Goal: Task Accomplishment & Management: Use online tool/utility

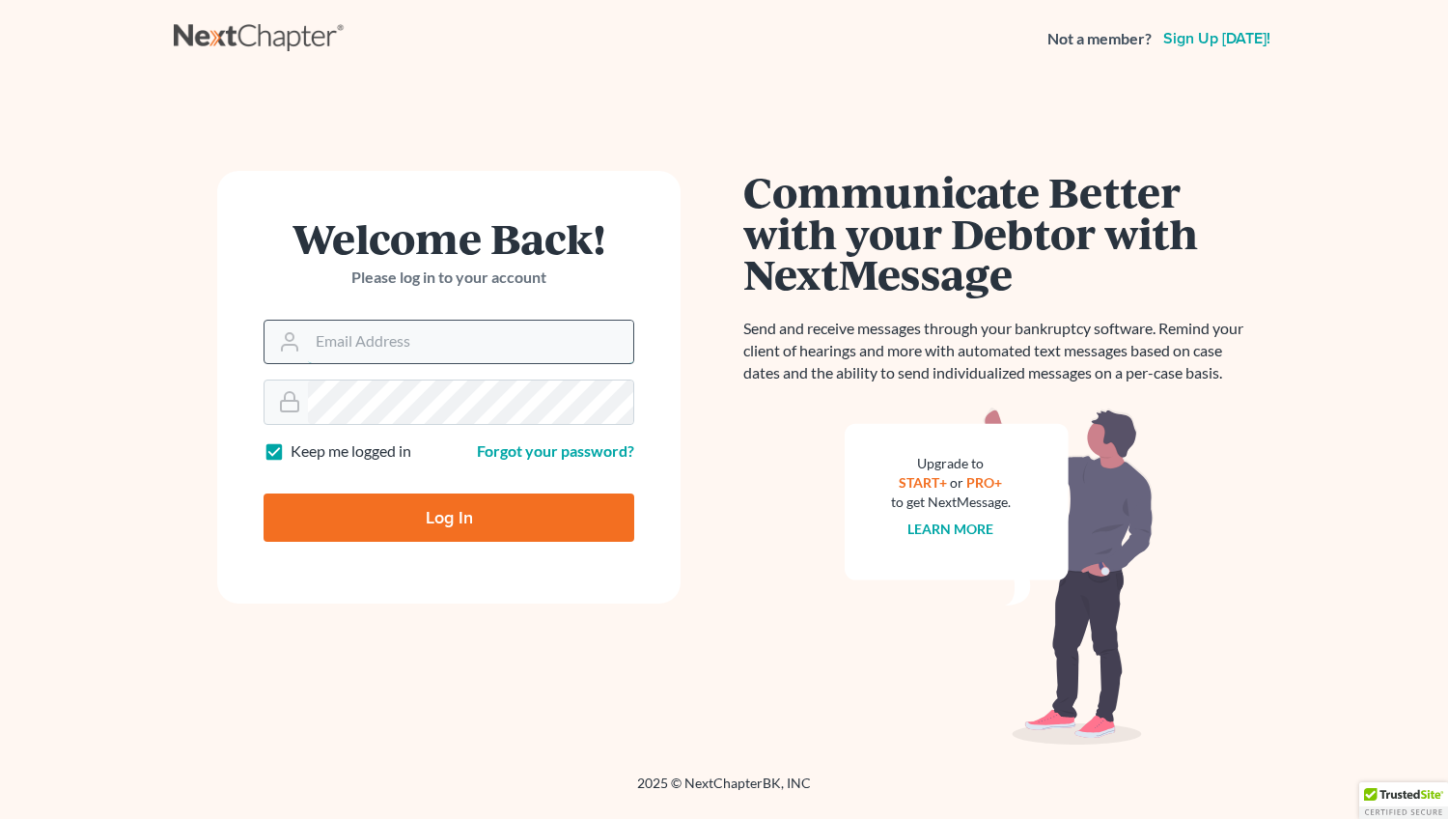
click at [334, 344] on input "Email Address" at bounding box center [470, 341] width 325 height 42
type input "mwalker@arthurlwalker.com"
click at [446, 518] on input "Log In" at bounding box center [449, 517] width 371 height 48
type input "Thinking..."
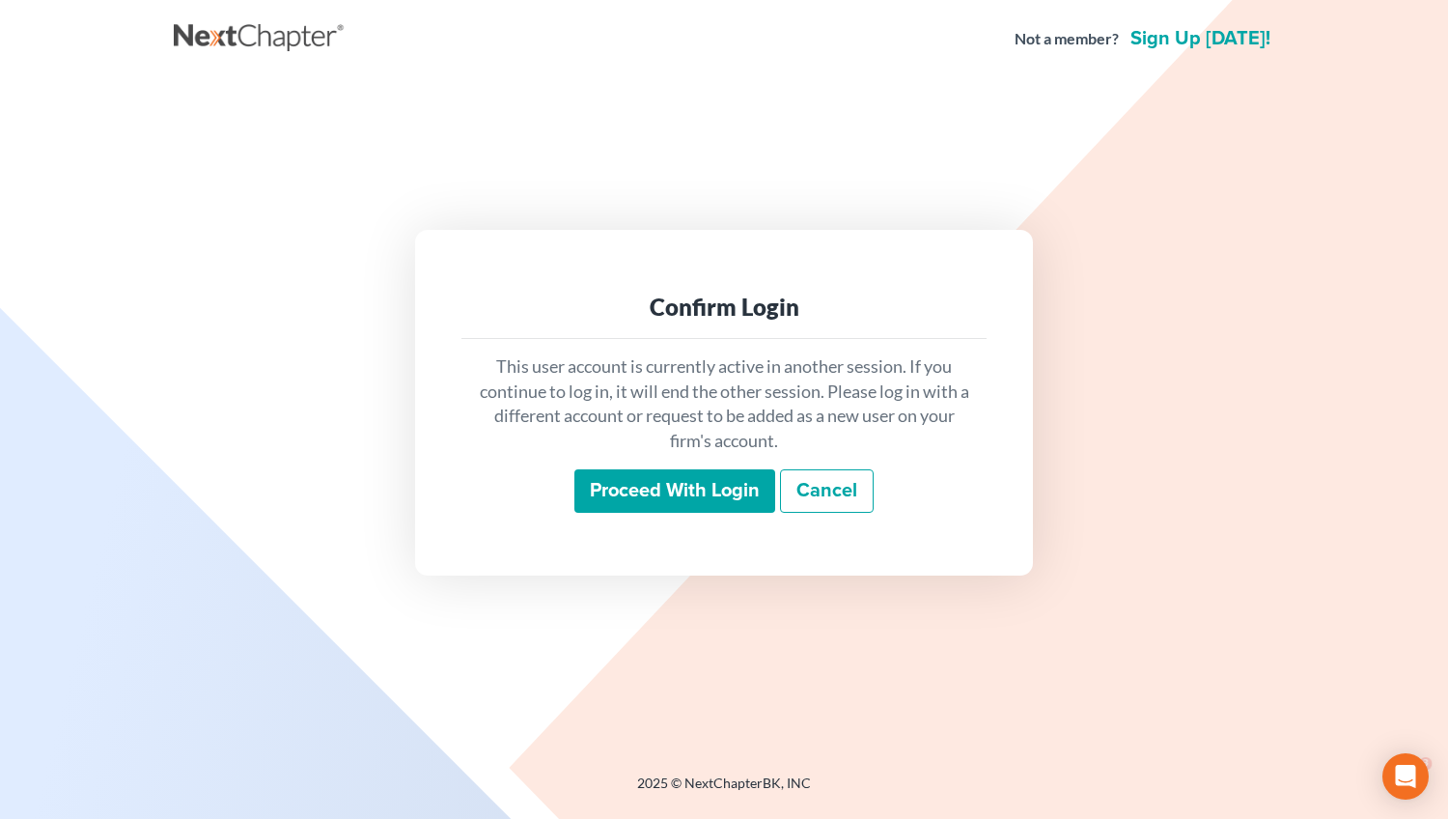
click at [684, 478] on input "Proceed with login" at bounding box center [674, 491] width 201 height 44
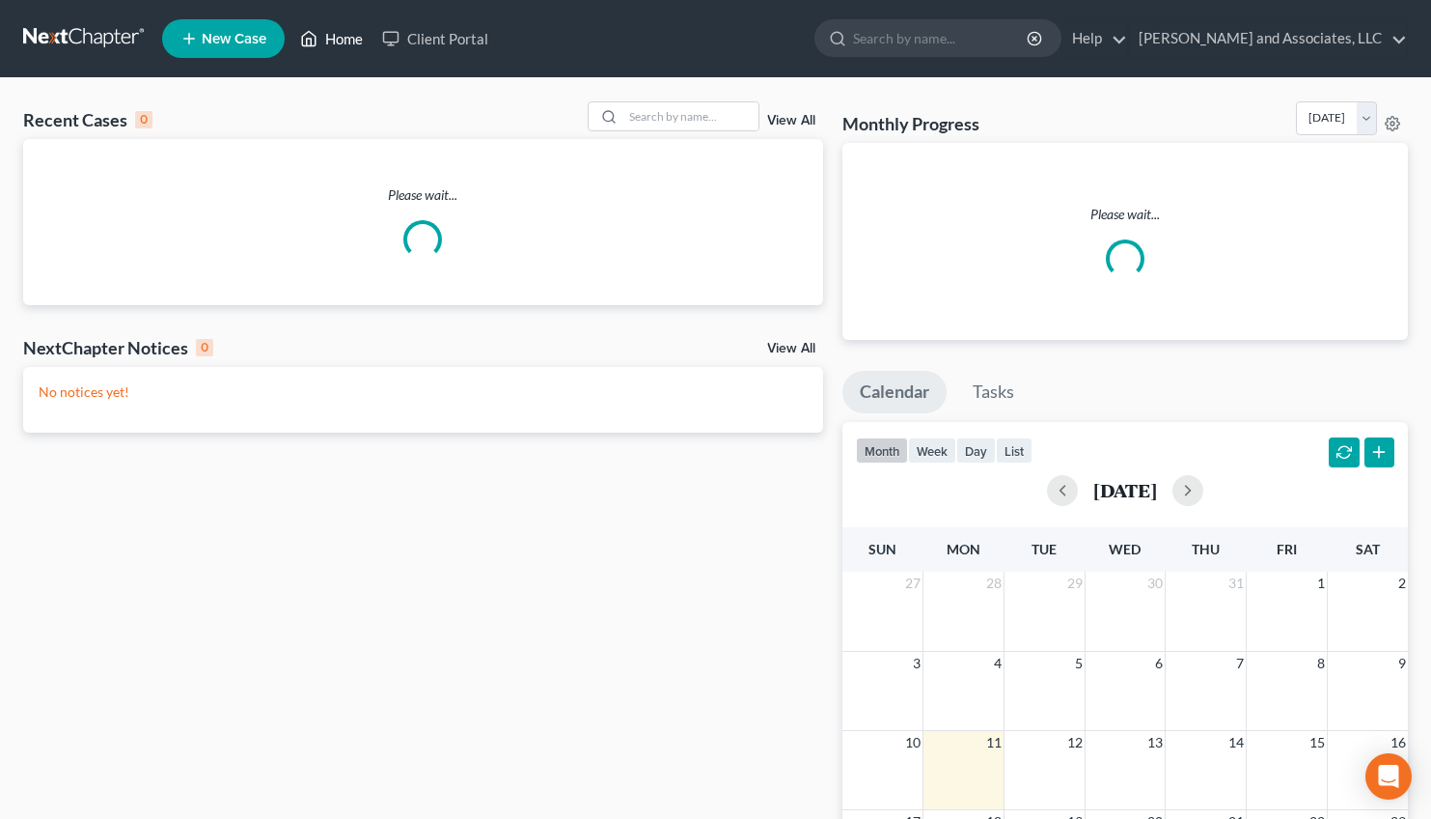
click at [335, 38] on link "Home" at bounding box center [332, 38] width 82 height 35
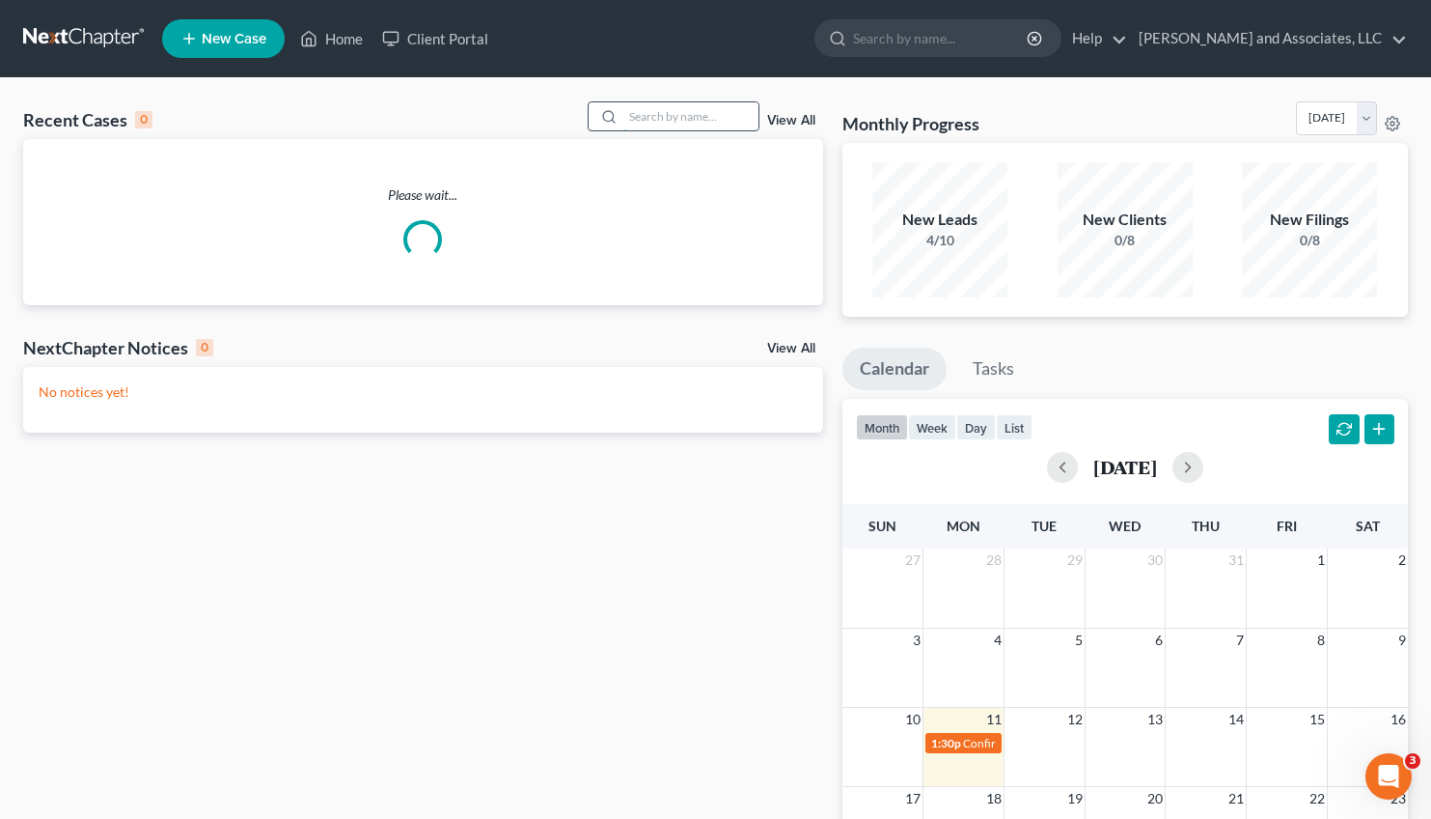
click at [652, 117] on input "search" at bounding box center [691, 116] width 135 height 28
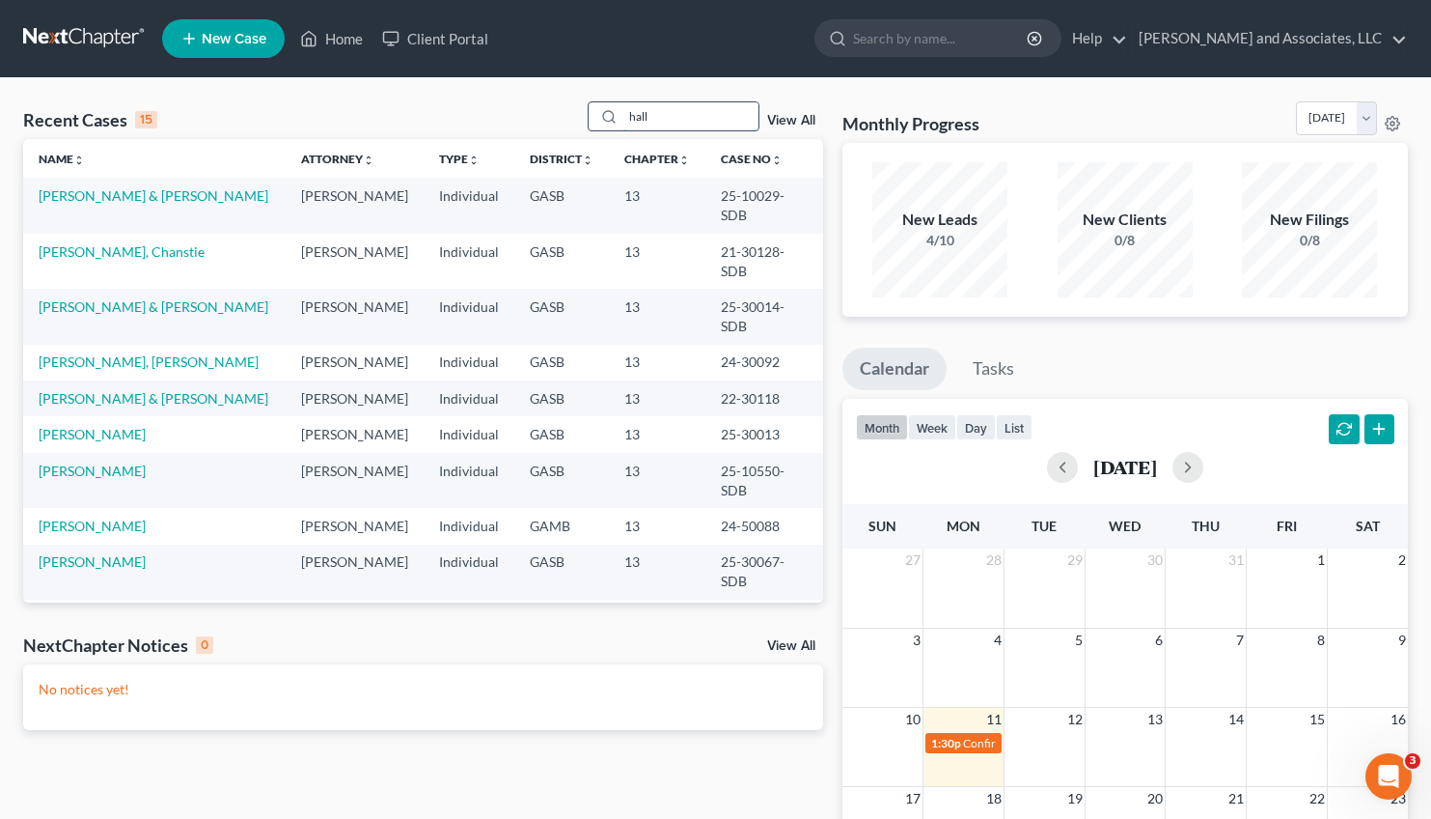
type input "hall"
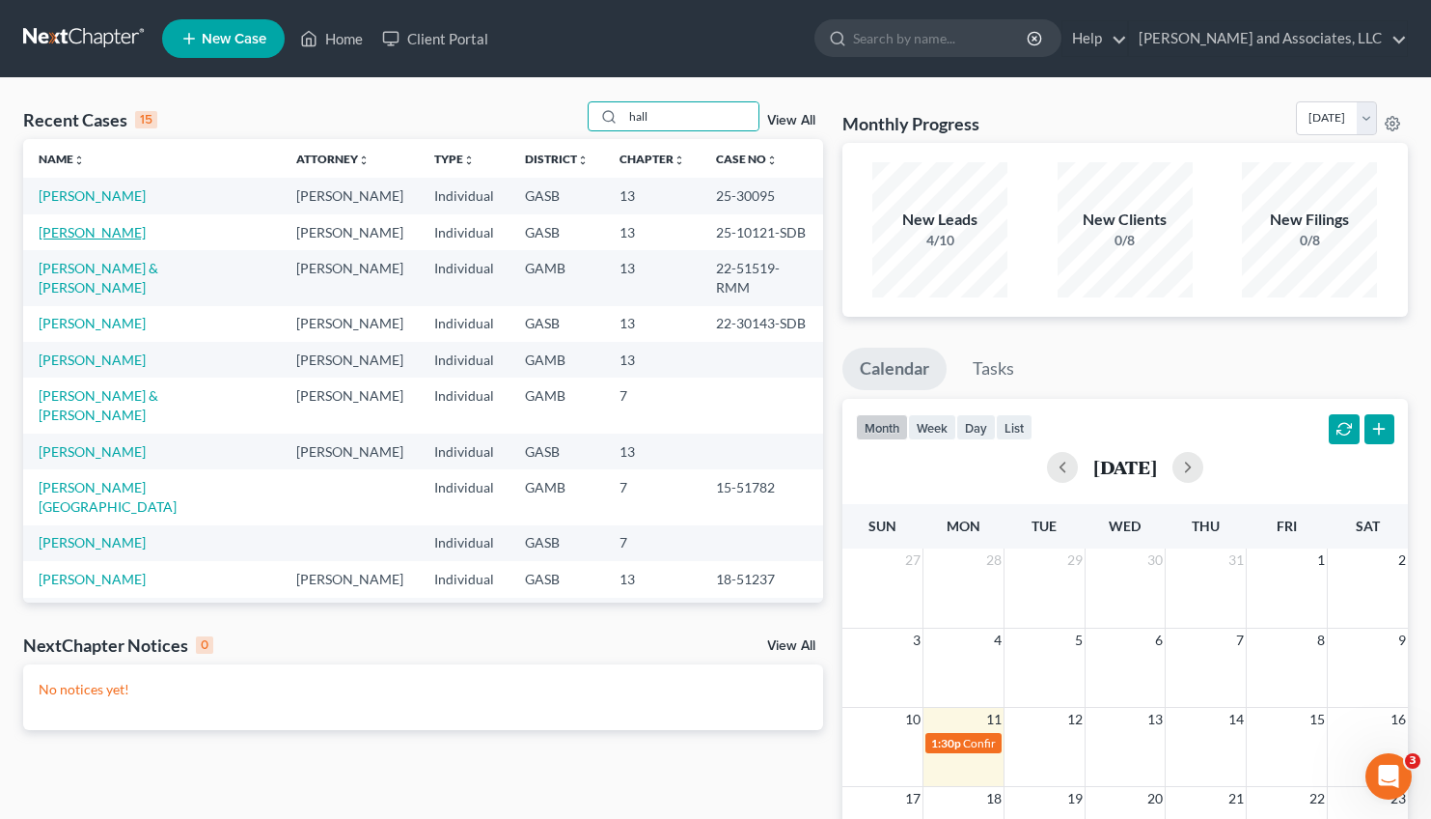
click at [75, 232] on link "[PERSON_NAME]" at bounding box center [92, 232] width 107 height 16
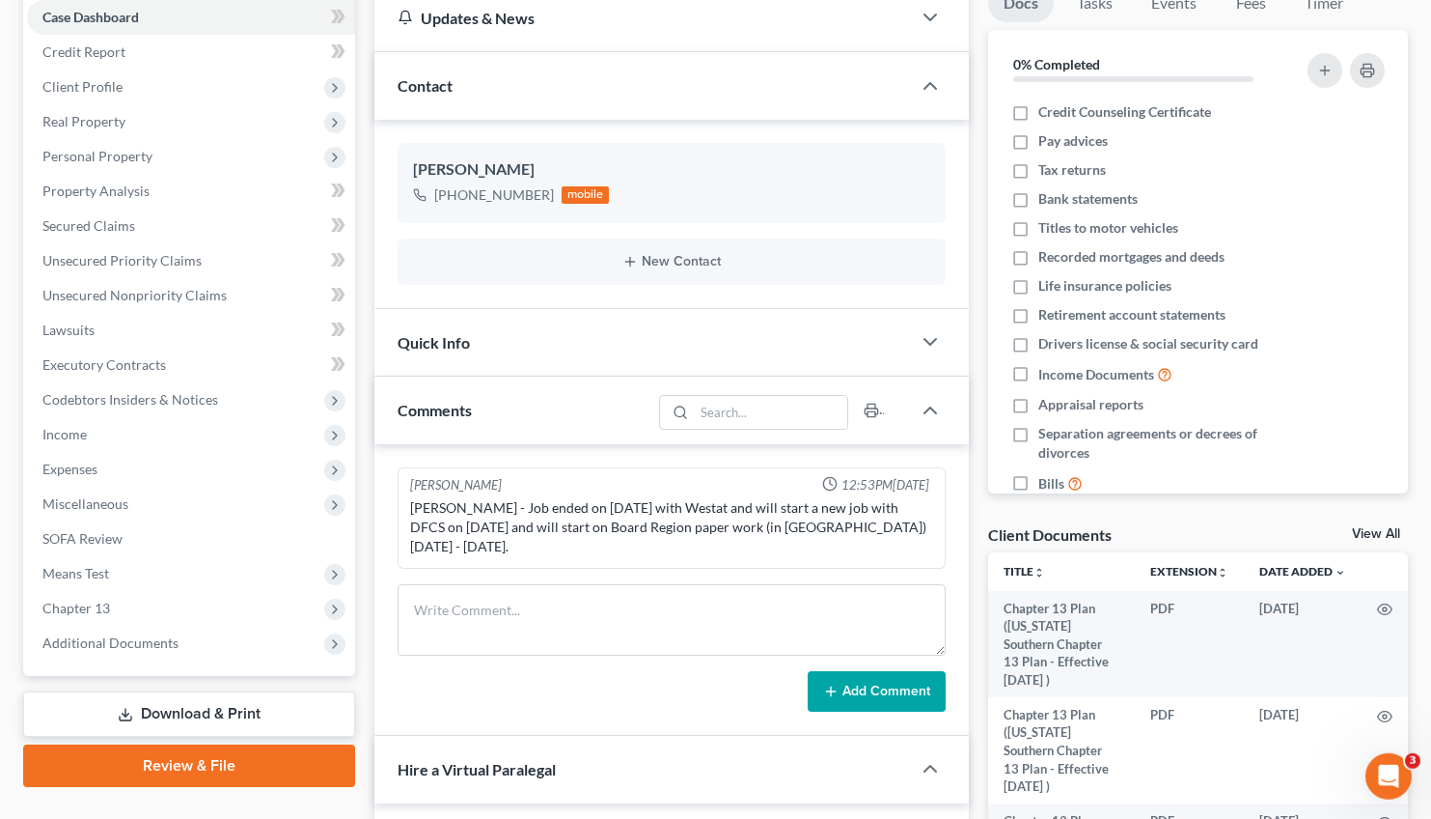
scroll to position [190, 0]
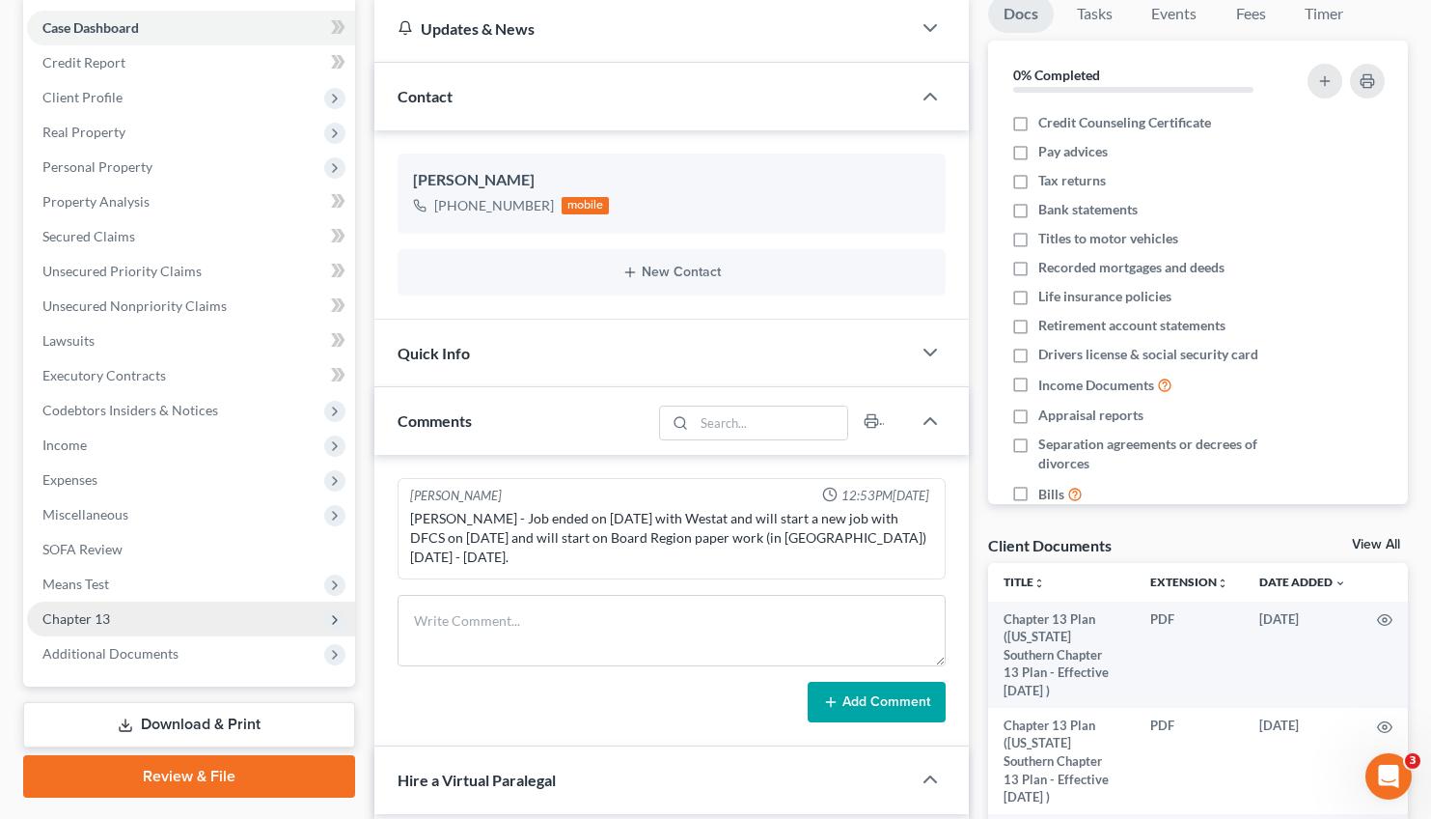
click at [87, 618] on span "Chapter 13" at bounding box center [76, 618] width 68 height 16
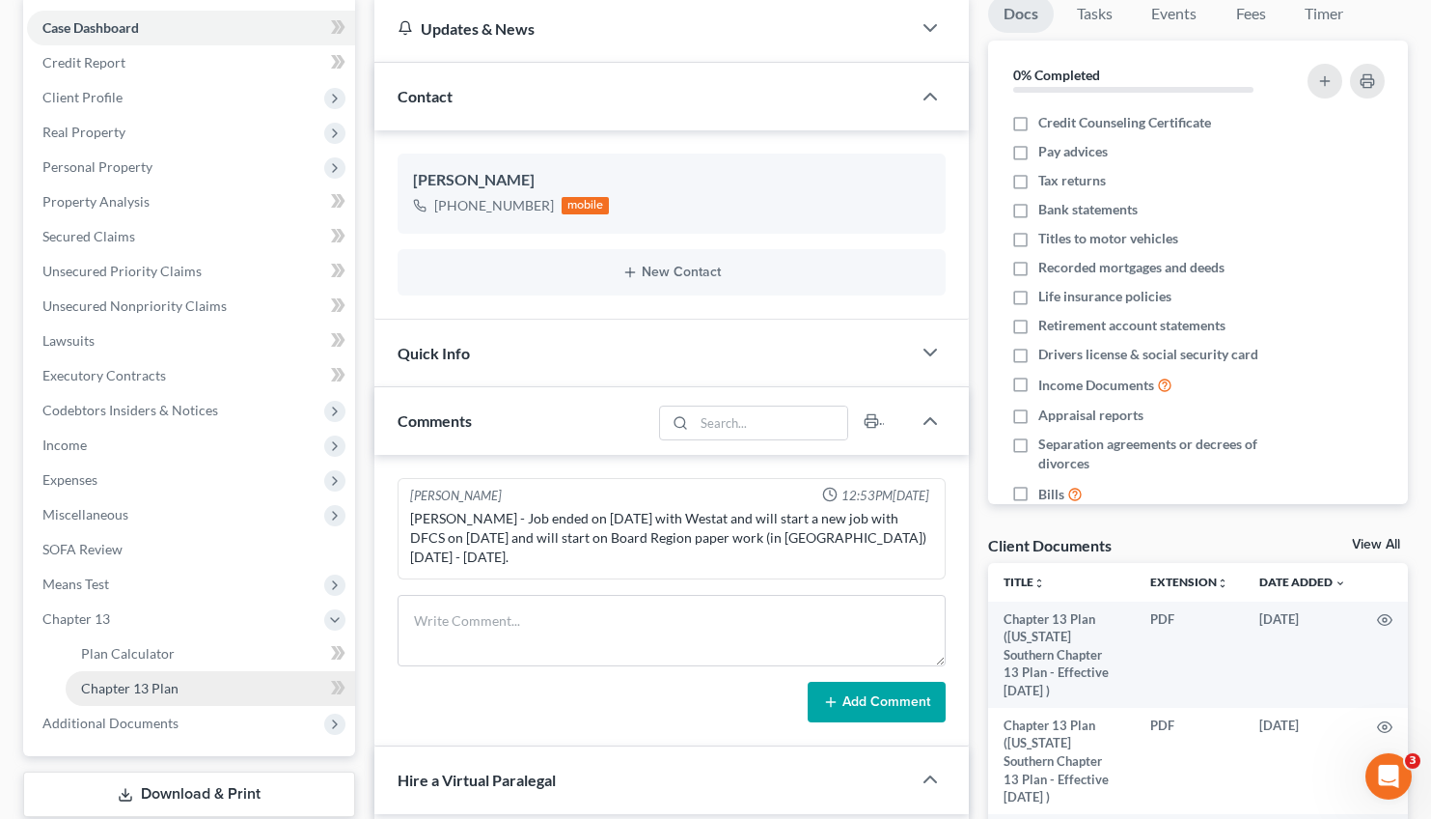
click at [168, 685] on span "Chapter 13 Plan" at bounding box center [129, 688] width 97 height 16
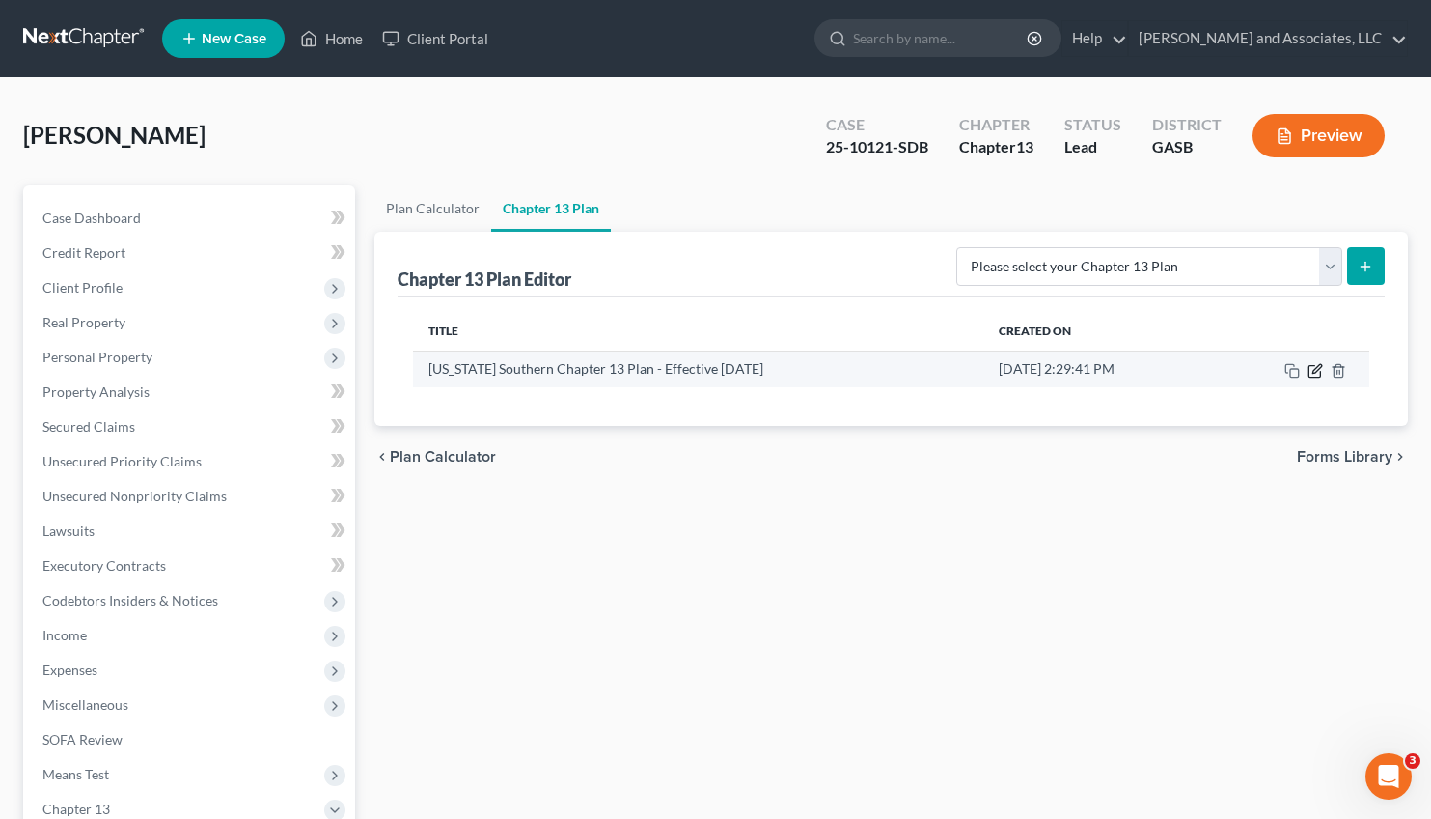
click at [1312, 370] on icon "button" at bounding box center [1315, 370] width 15 height 15
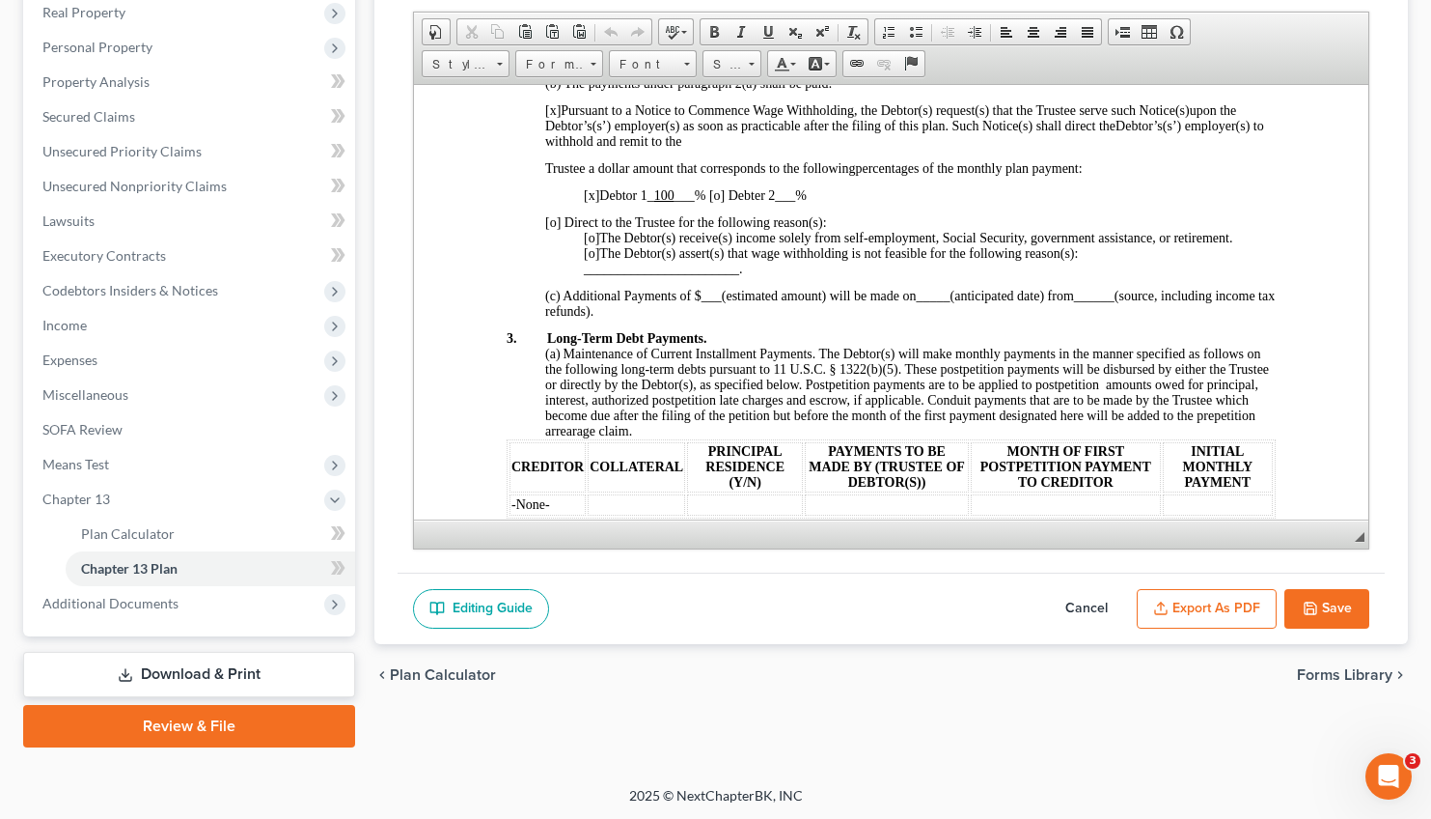
scroll to position [959, 0]
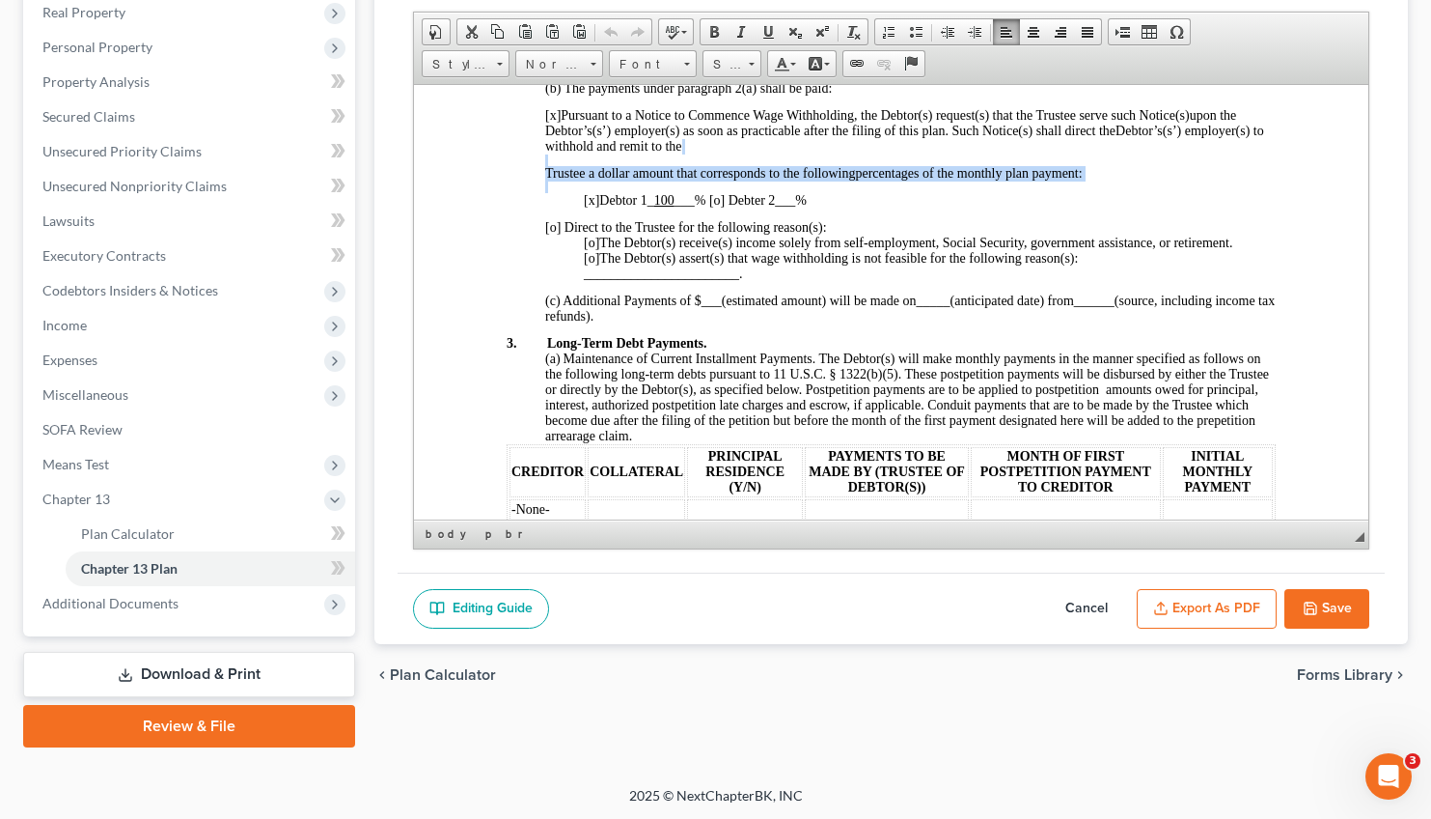
scroll to position [0, 0]
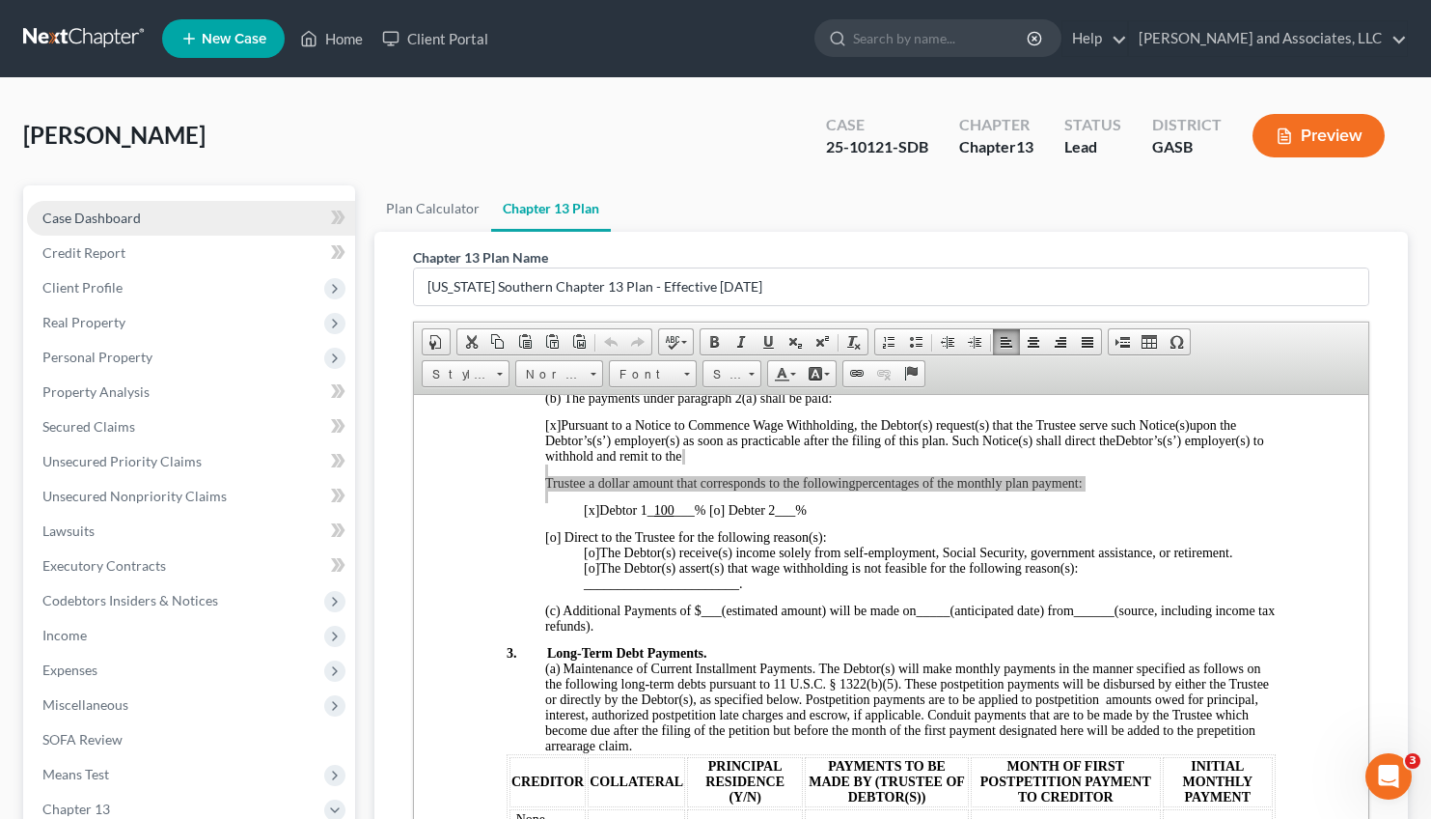
click at [96, 209] on span "Case Dashboard" at bounding box center [91, 217] width 98 height 16
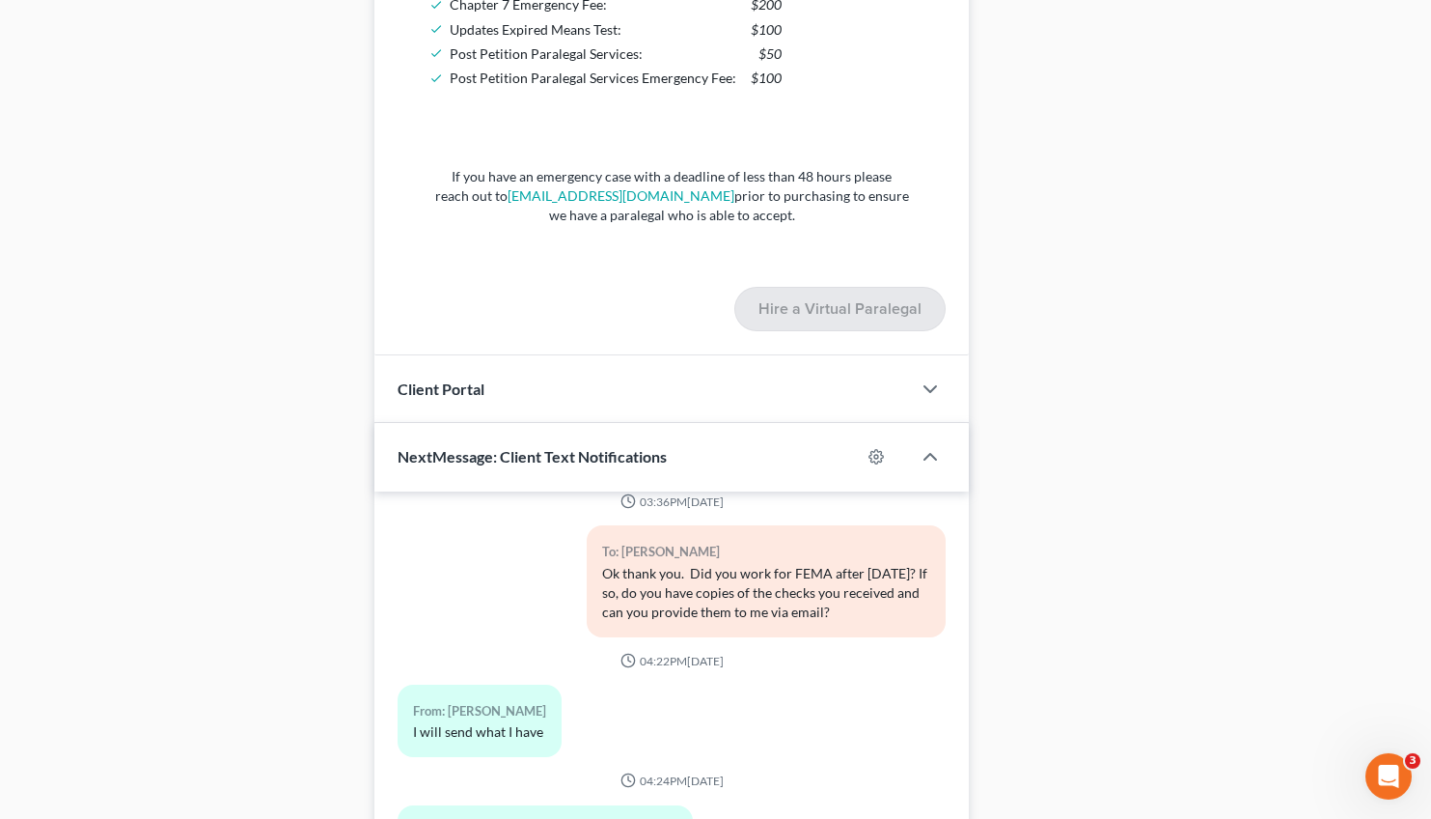
scroll to position [1729, 0]
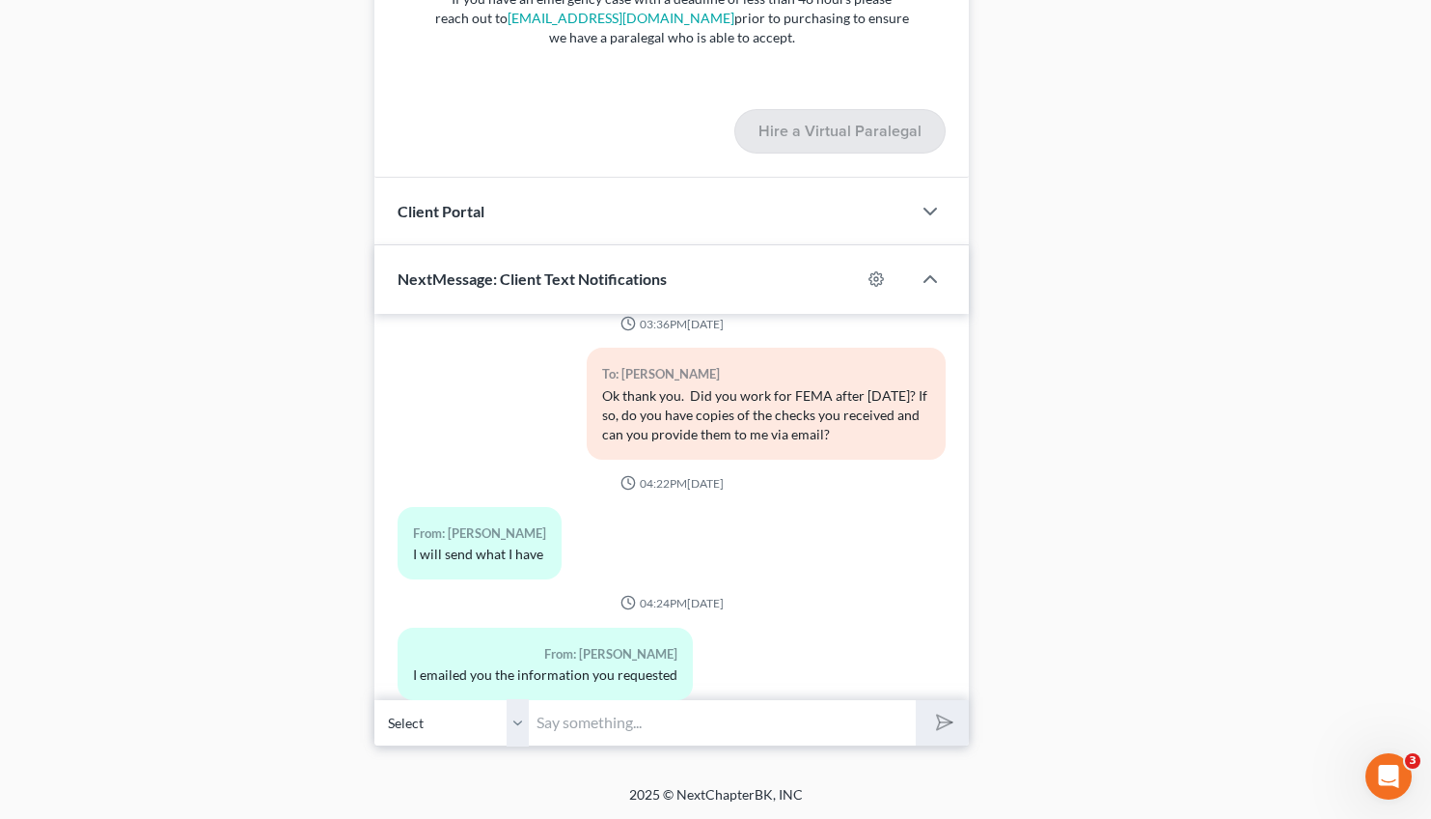
click at [630, 732] on input "text" at bounding box center [722, 722] width 387 height 47
type input "Good Morning, [PERSON_NAME]. This is Attorney [PERSON_NAME]. Have you received …"
click at [960, 724] on button "submit" at bounding box center [942, 722] width 53 height 45
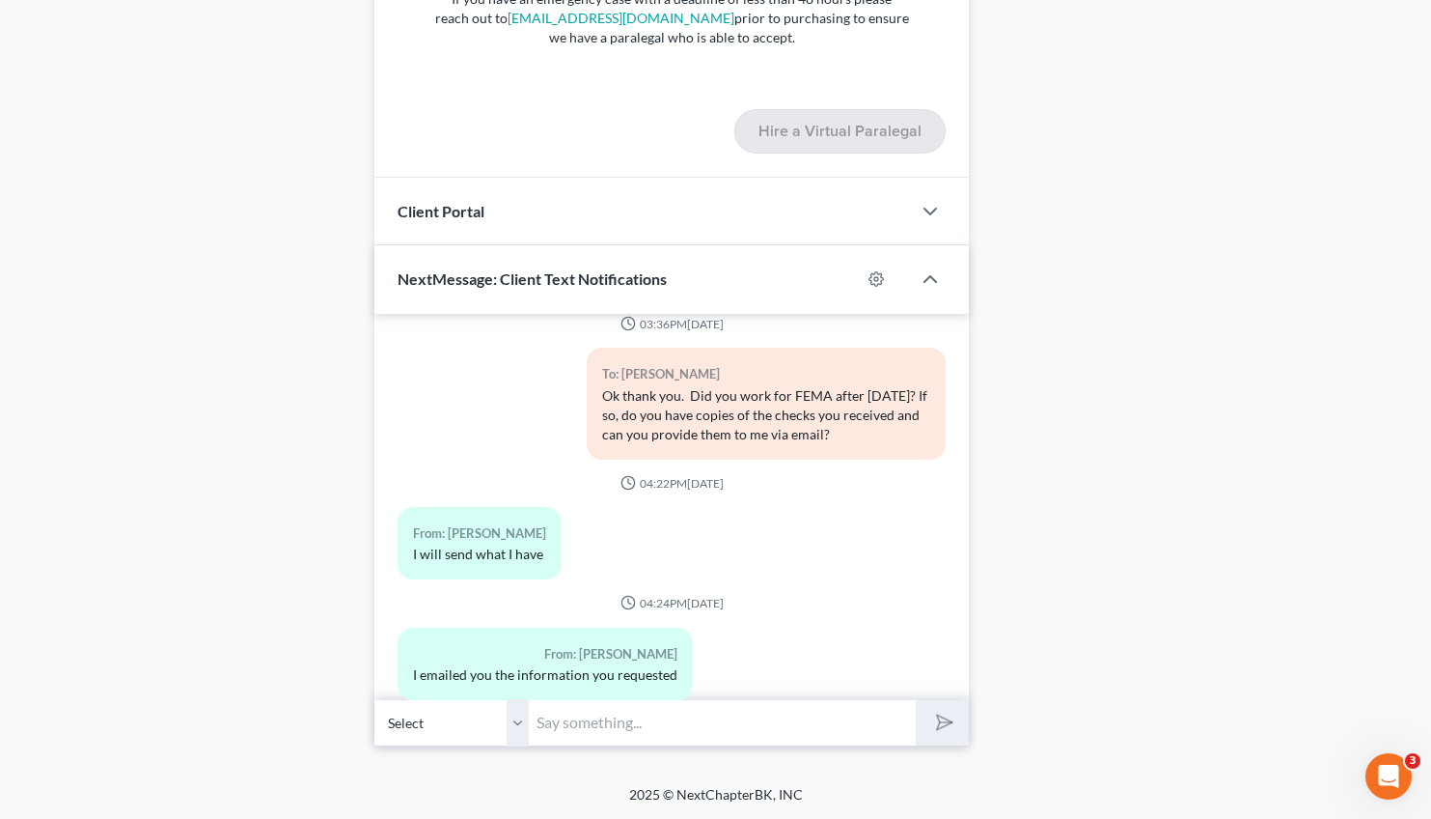
click at [695, 714] on input "text" at bounding box center [722, 722] width 387 height 47
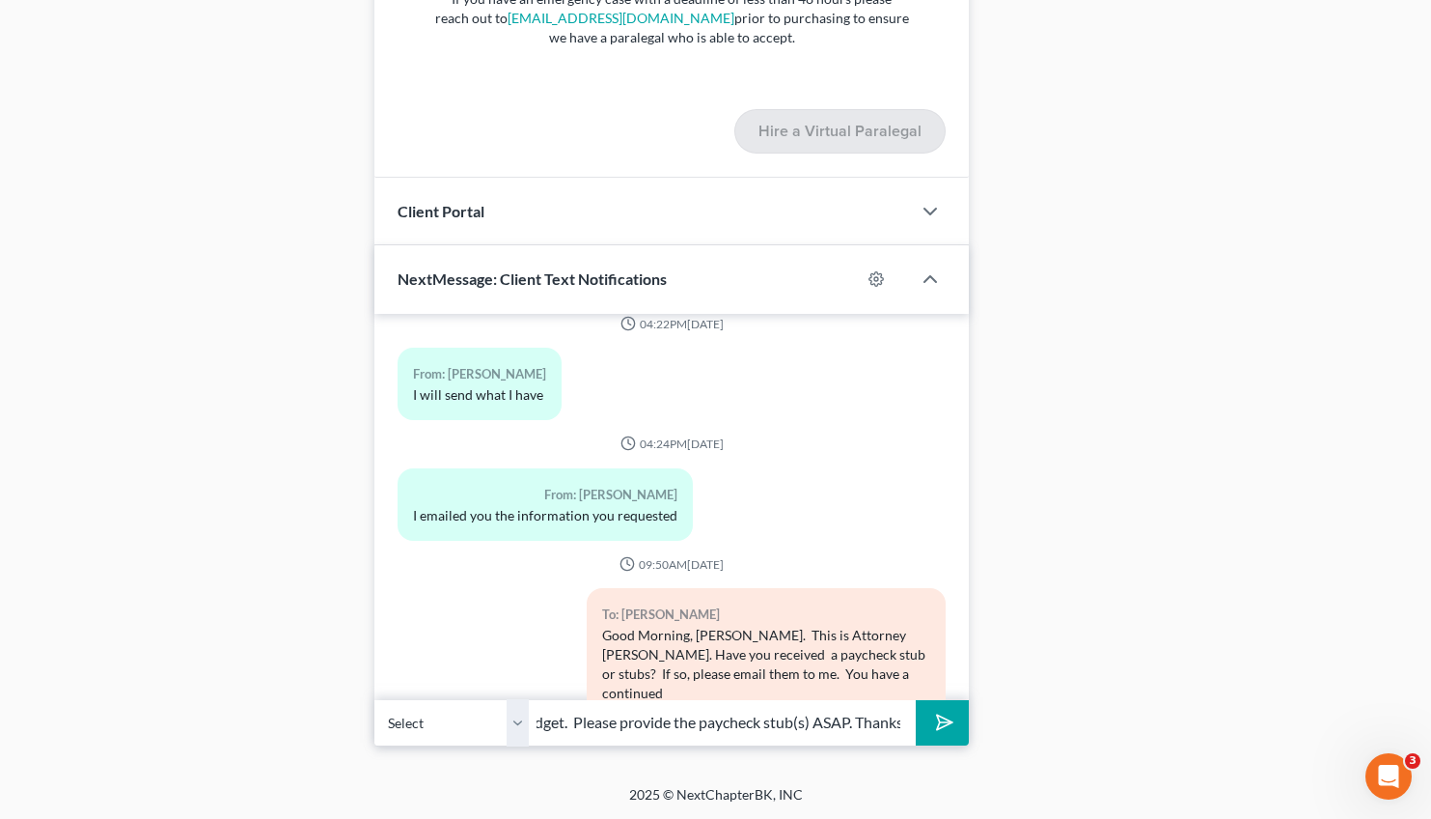
scroll to position [0, 723]
type input "confirmation hearing [DATE] at 10:30 a.m. that will need to be continued again …"
click at [916, 700] on button "submit" at bounding box center [942, 722] width 53 height 45
